Goal: Book appointment/travel/reservation

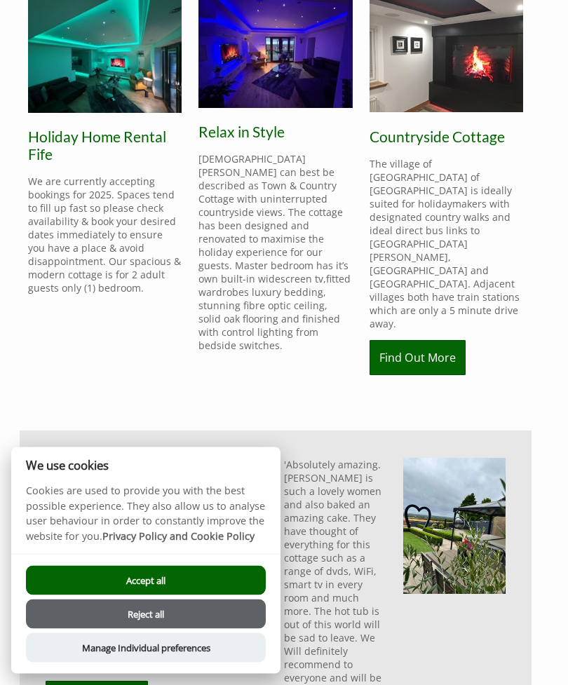
scroll to position [415, 0]
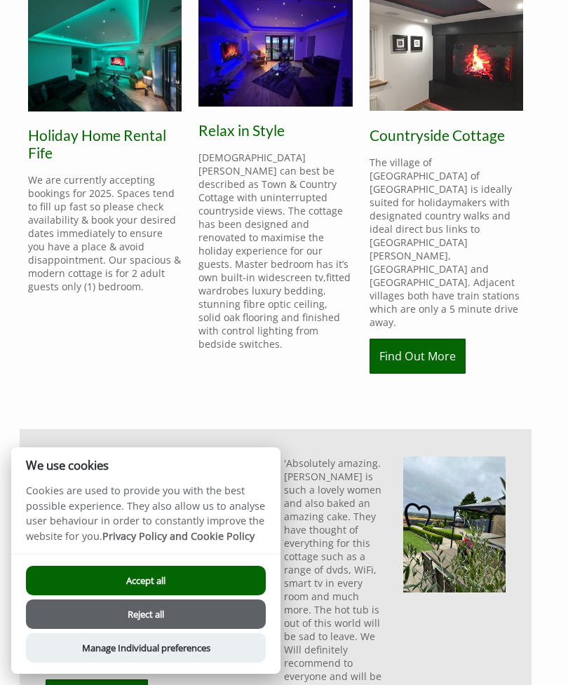
click at [156, 595] on button "Accept all" at bounding box center [146, 580] width 240 height 29
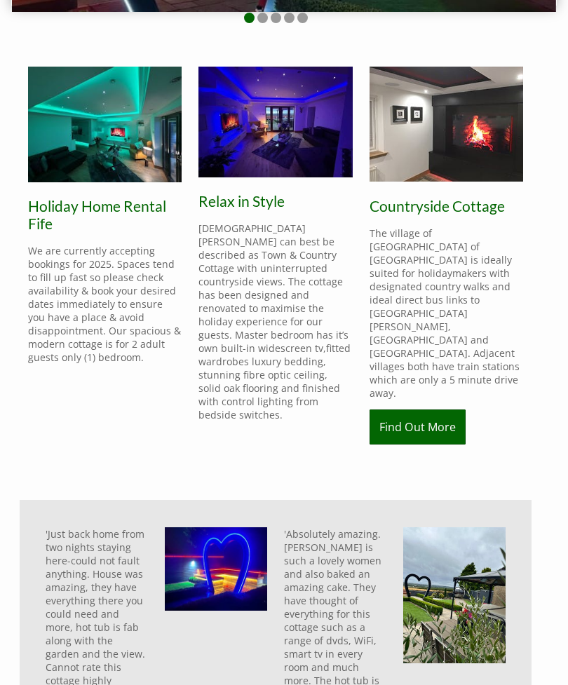
scroll to position [344, 0]
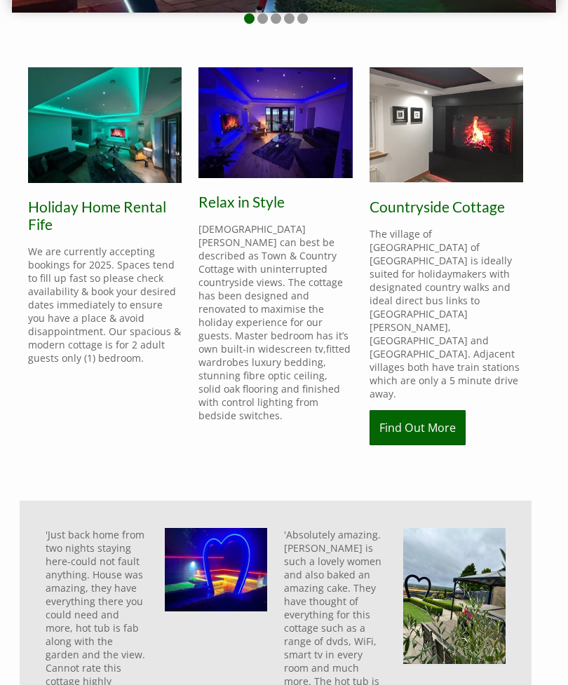
click at [428, 410] on link "Find Out More" at bounding box center [418, 427] width 96 height 35
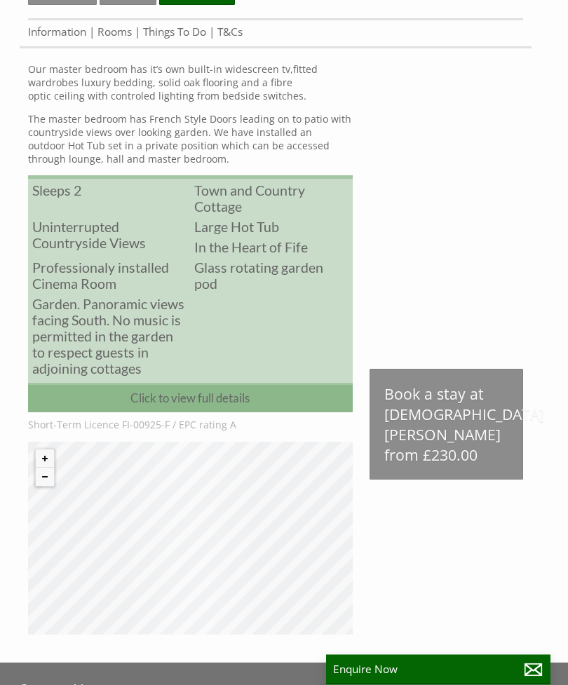
scroll to position [466, 0]
click at [154, 412] on link "Click to view full details" at bounding box center [190, 397] width 325 height 29
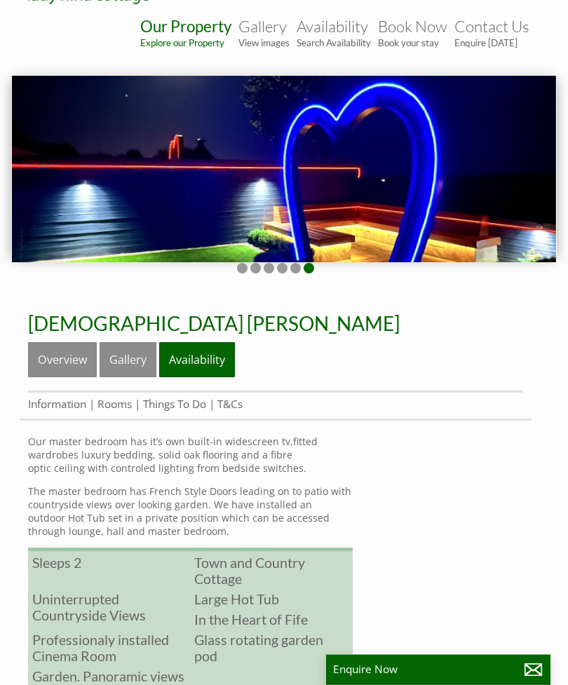
scroll to position [94, 0]
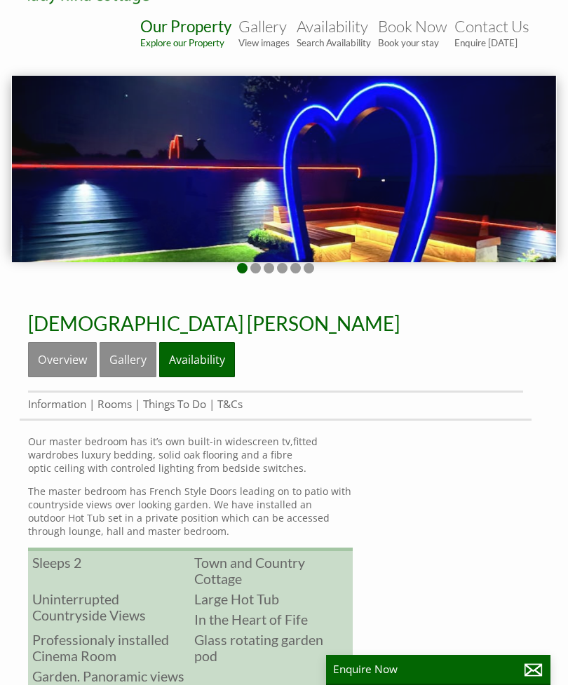
click at [187, 361] on link "Availability" at bounding box center [197, 359] width 76 height 35
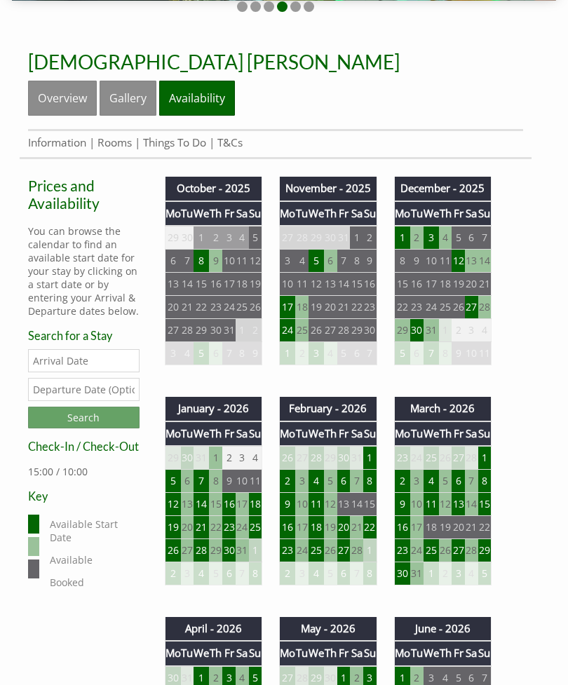
scroll to position [352, 0]
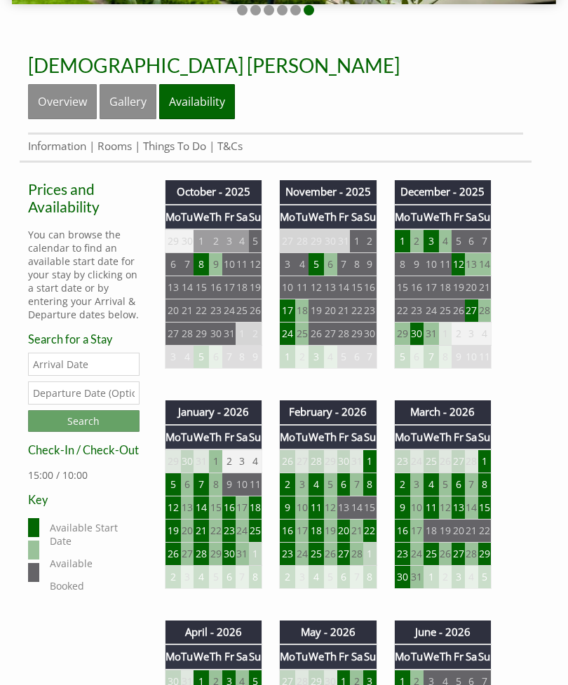
click at [73, 429] on input "Search" at bounding box center [84, 421] width 112 height 22
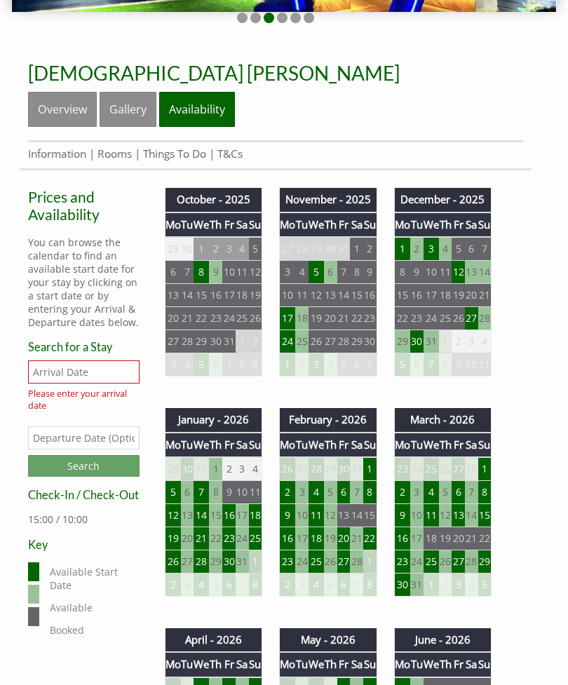
scroll to position [344, 0]
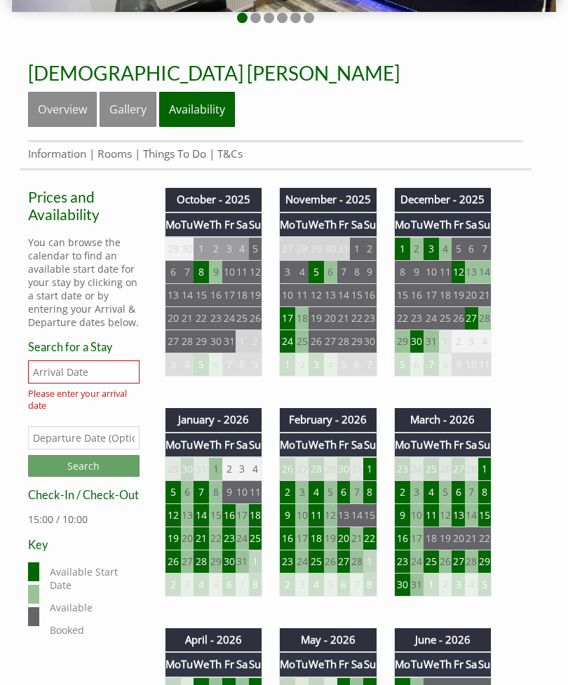
click at [65, 384] on input "Date" at bounding box center [84, 371] width 112 height 23
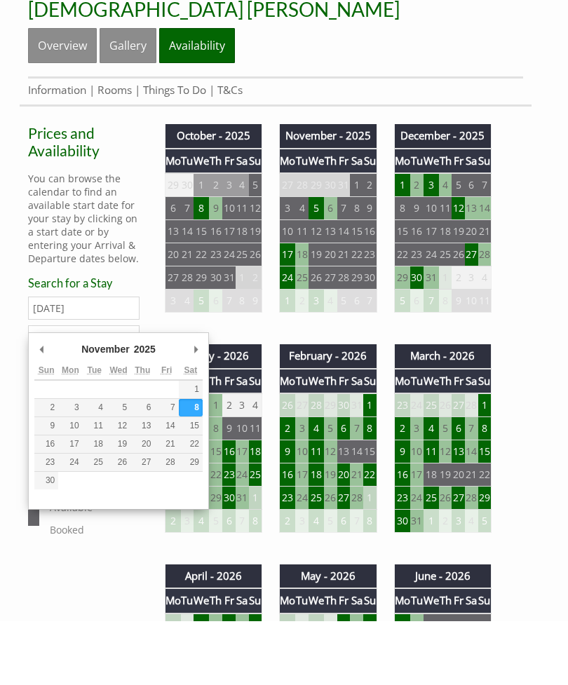
scroll to position [408, 0]
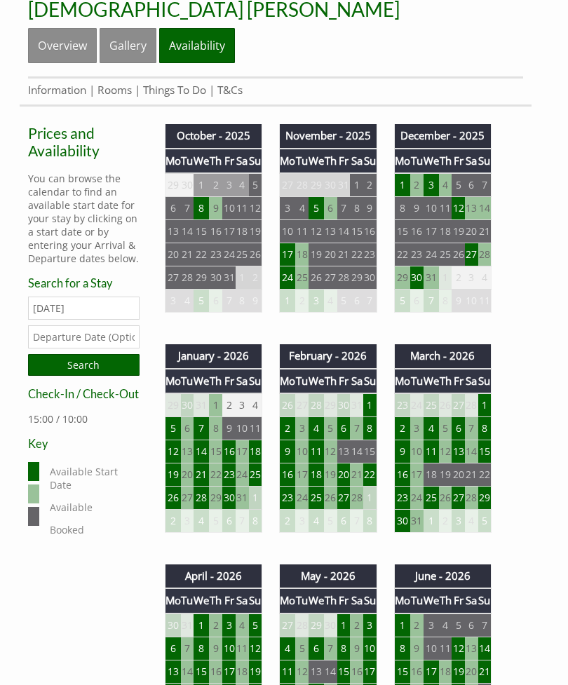
click at [118, 320] on input "[DATE]" at bounding box center [84, 308] width 112 height 23
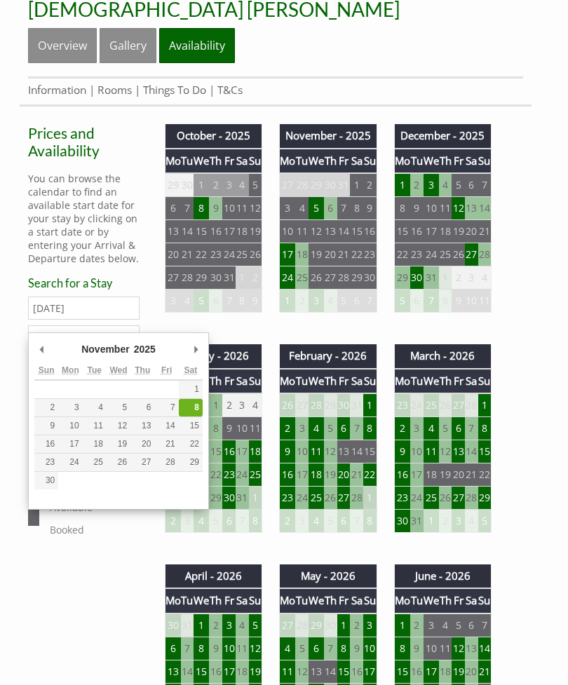
type input "[DATE]"
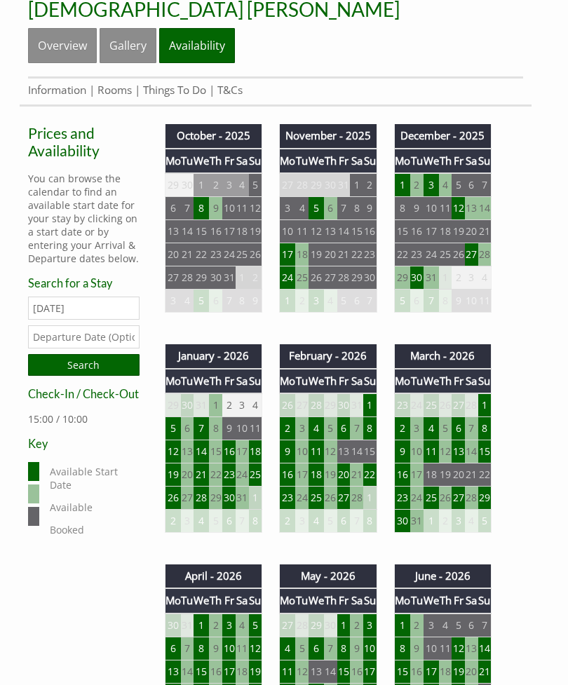
click at [87, 349] on input "text" at bounding box center [84, 336] width 112 height 23
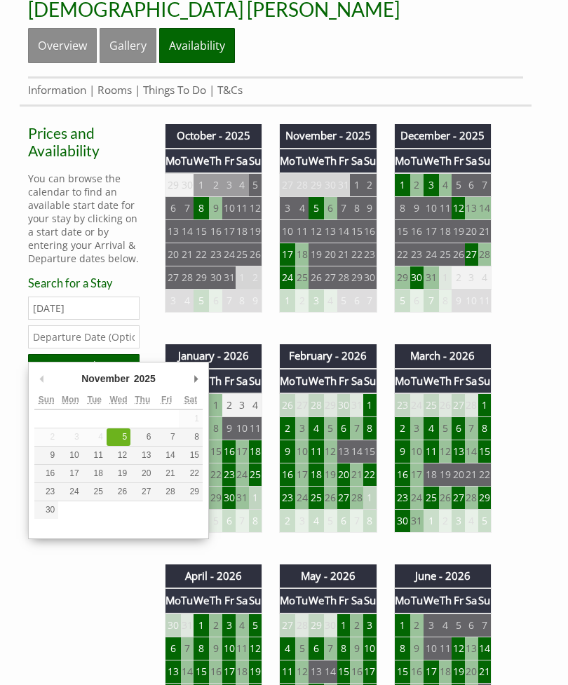
type input "[DATE]"
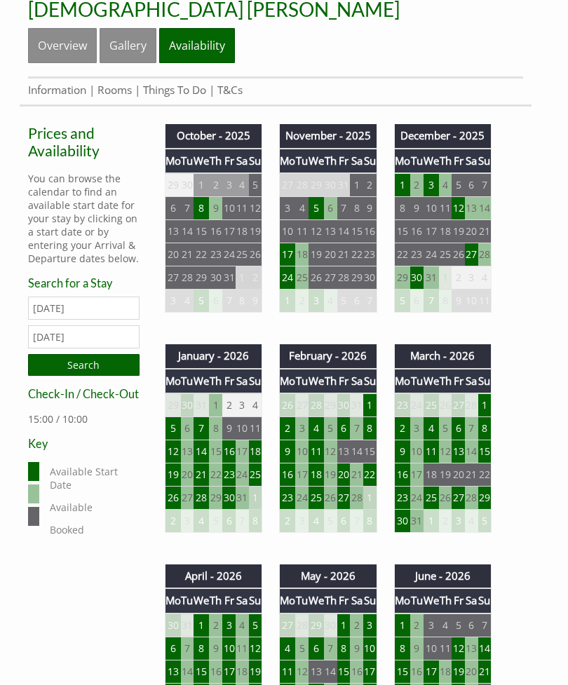
click at [86, 376] on input "Search" at bounding box center [84, 365] width 112 height 22
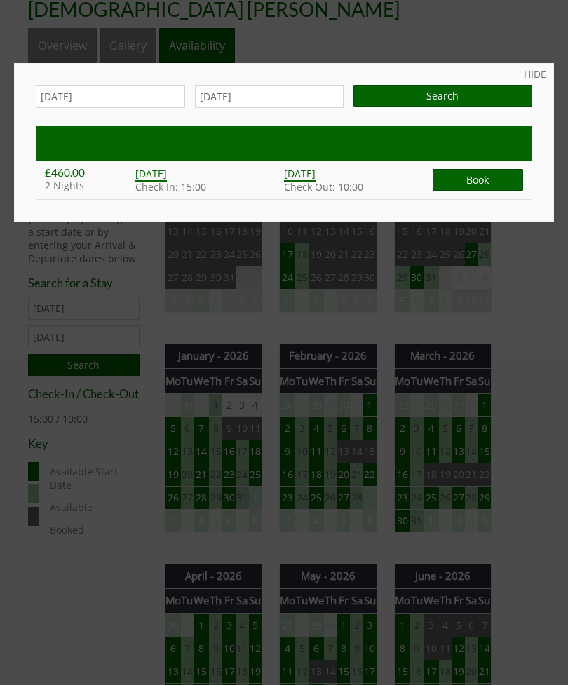
click at [537, 71] on link "HIDE" at bounding box center [535, 73] width 22 height 13
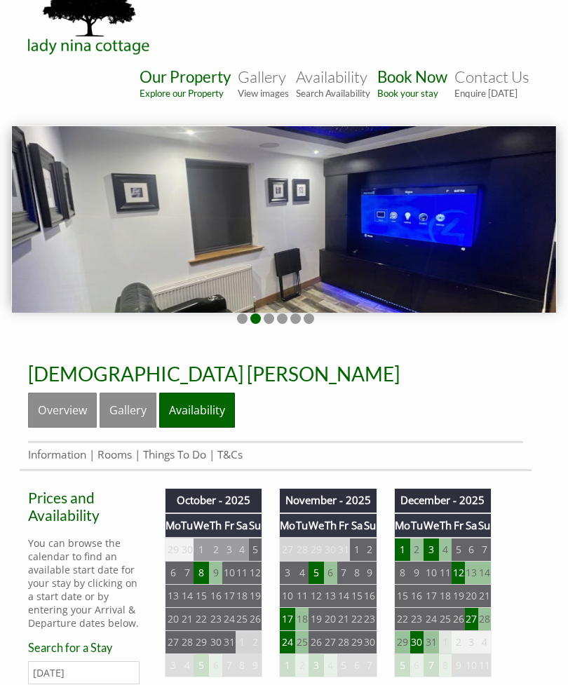
scroll to position [43, 0]
click at [121, 410] on link "Gallery" at bounding box center [128, 410] width 57 height 35
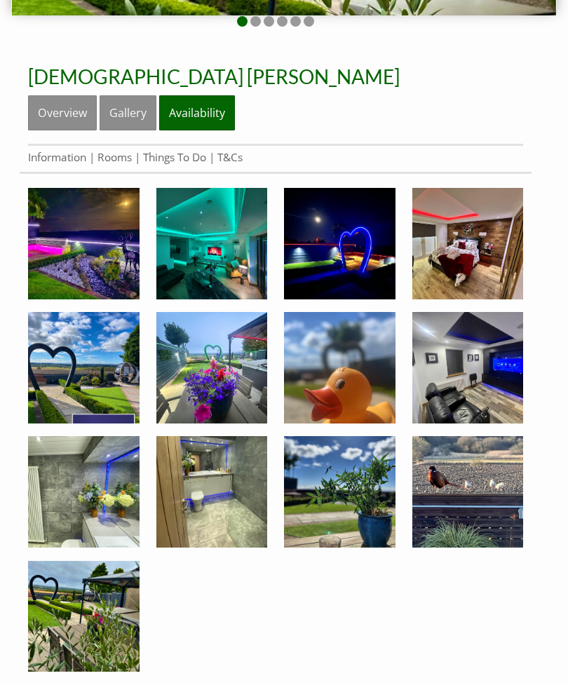
scroll to position [342, 0]
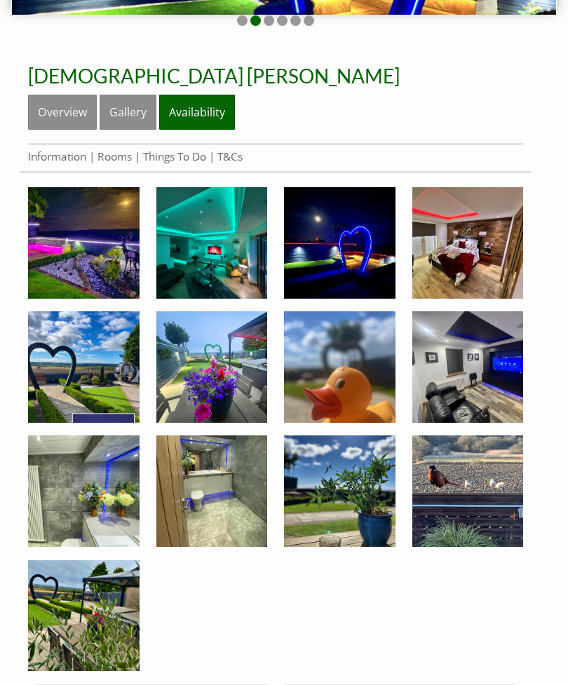
click at [73, 375] on img at bounding box center [84, 367] width 112 height 112
